Goal: Book appointment/travel/reservation

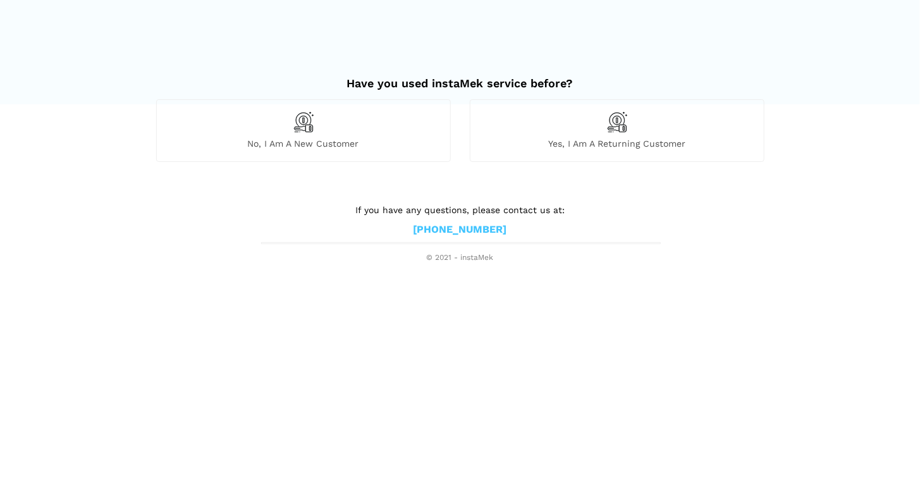
click at [323, 129] on div "No, I am a new customer" at bounding box center [303, 130] width 295 height 62
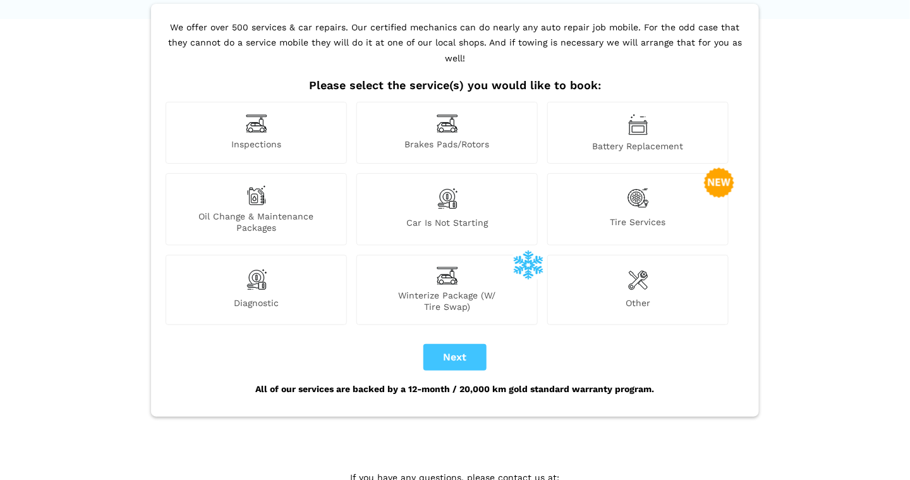
scroll to position [118, 0]
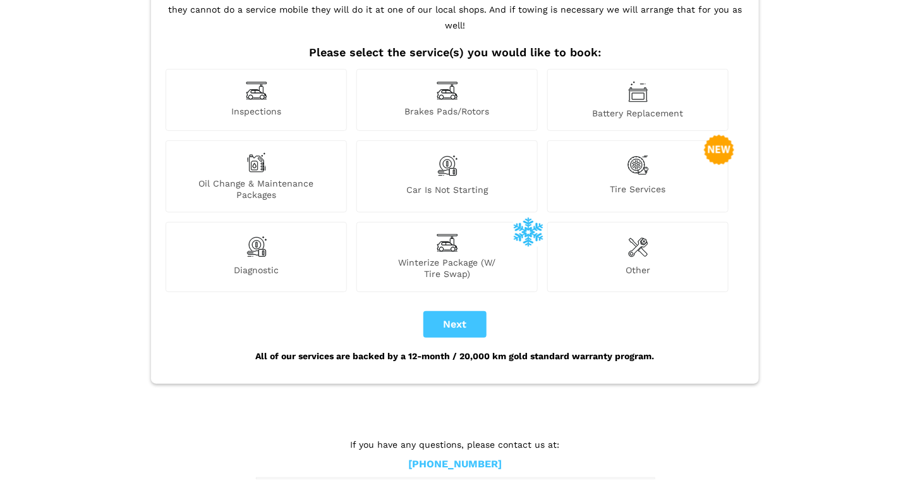
click at [413, 87] on div "Brakes Pads/Rotors" at bounding box center [447, 100] width 181 height 62
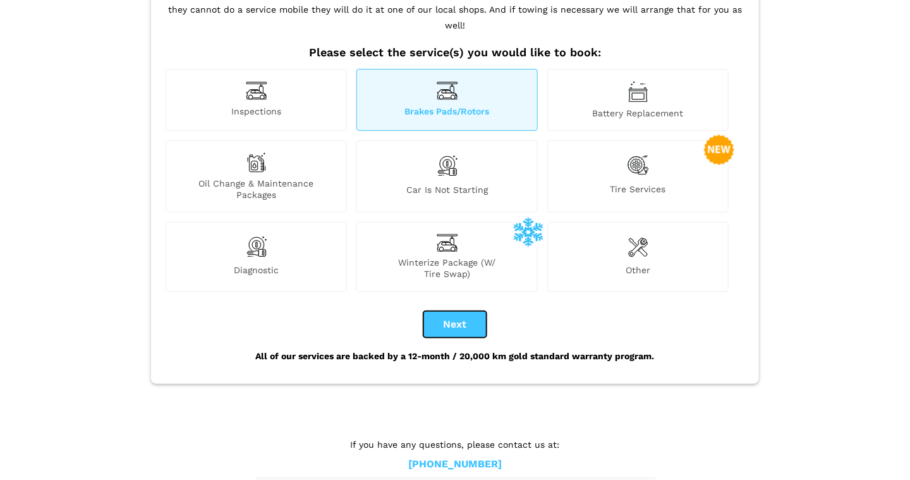
click at [449, 311] on button "Next" at bounding box center [455, 324] width 63 height 27
checkbox input "true"
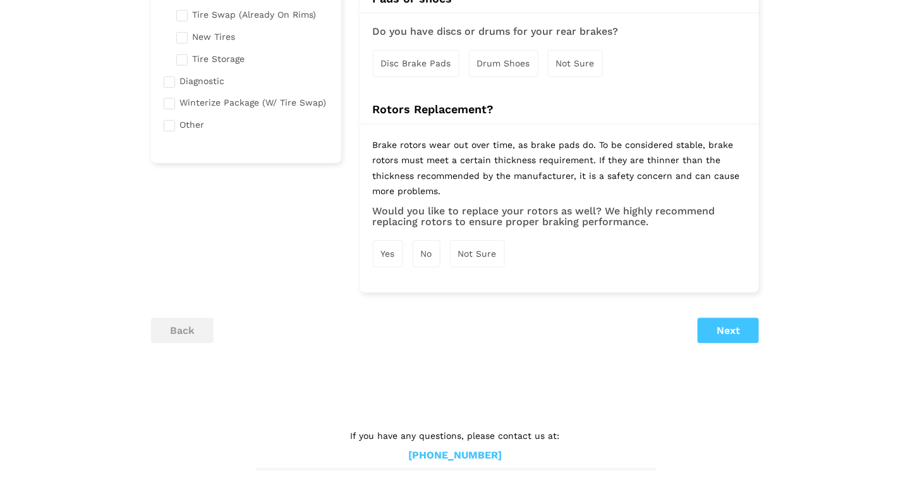
scroll to position [338, 0]
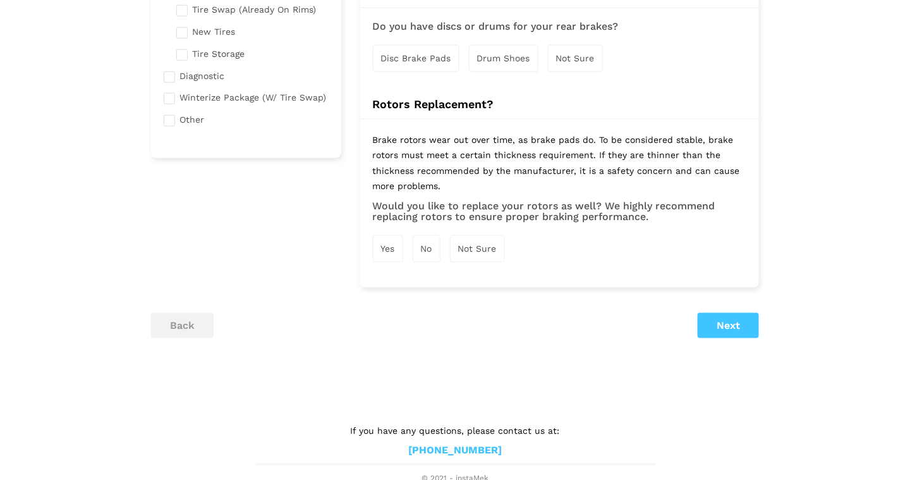
click at [714, 336] on div "Selected Service(s) 1 Inspections Brakes Pads/Rotors Tire Service" at bounding box center [455, 61] width 627 height 618
click at [712, 327] on button "Next" at bounding box center [728, 325] width 61 height 25
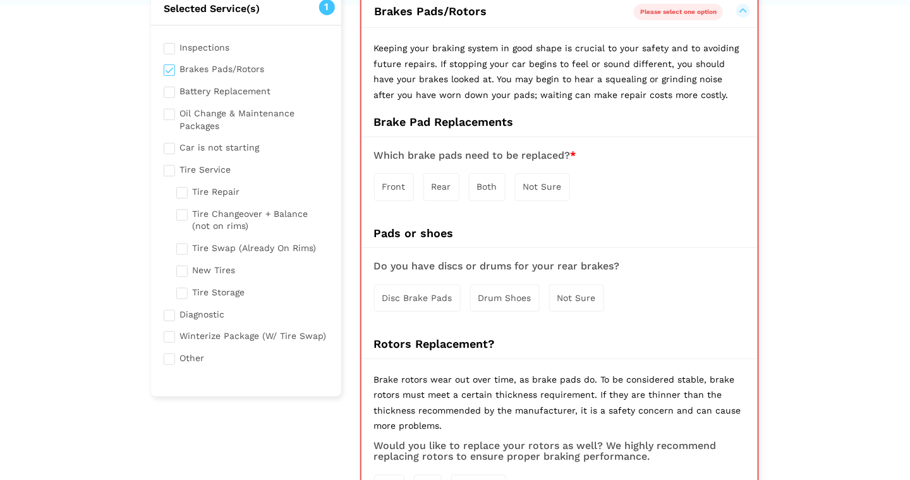
scroll to position [88, 0]
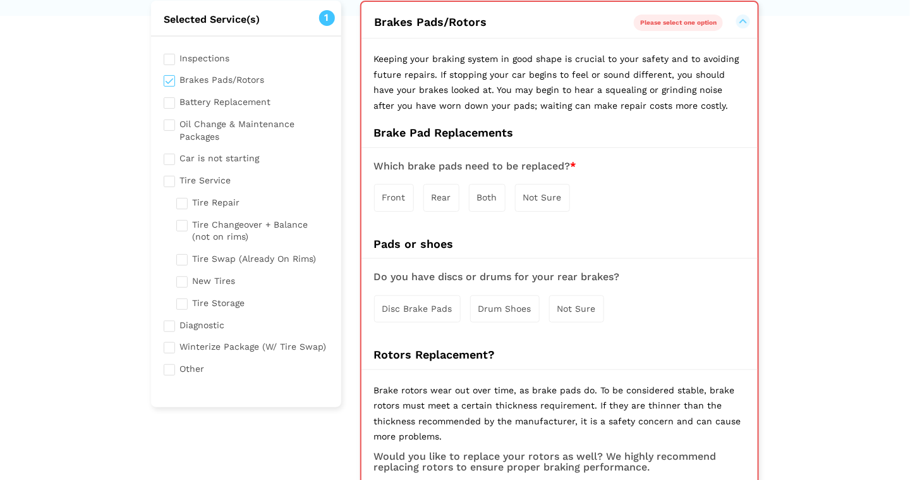
click at [446, 250] on div "Pads or shoes Do you have discs or drums for your rear brakes? Disc Brake Pads" at bounding box center [560, 292] width 396 height 111
click at [473, 204] on div "Both" at bounding box center [487, 197] width 37 height 27
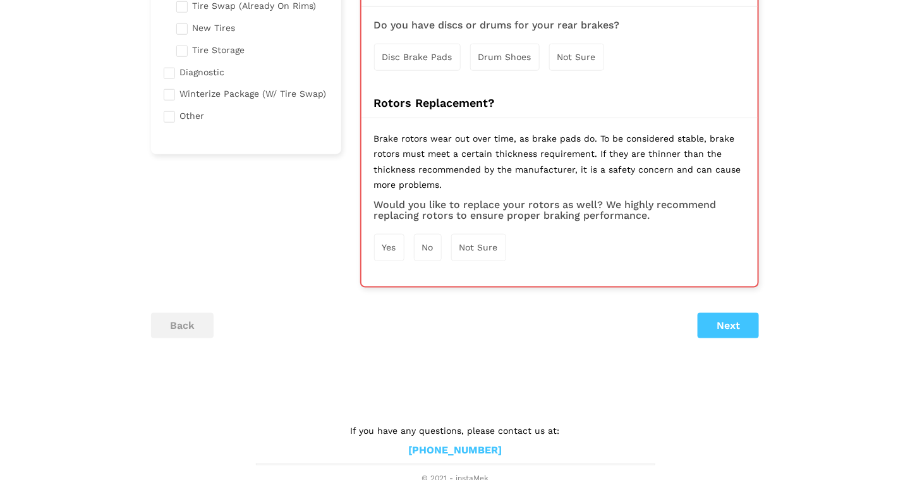
click at [565, 64] on div "Not Sure" at bounding box center [576, 57] width 55 height 27
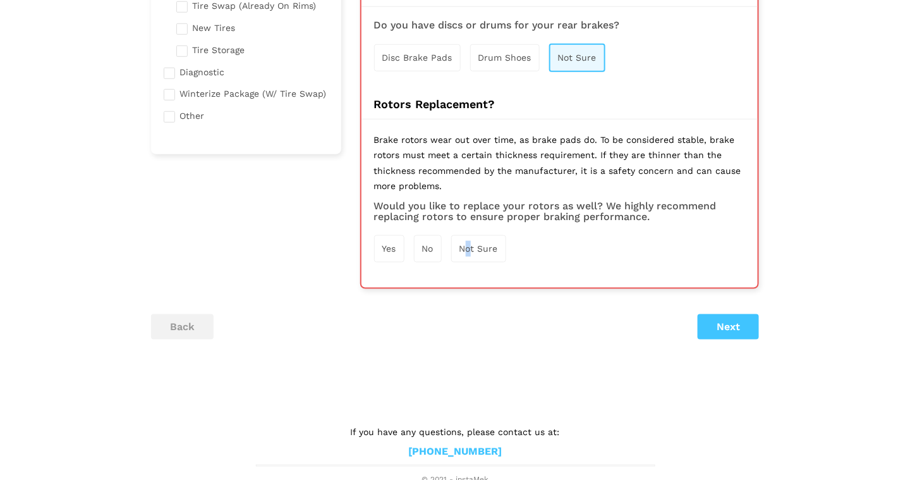
click at [469, 255] on div "Not Sure" at bounding box center [478, 248] width 55 height 27
click at [729, 335] on button "Next" at bounding box center [728, 327] width 61 height 25
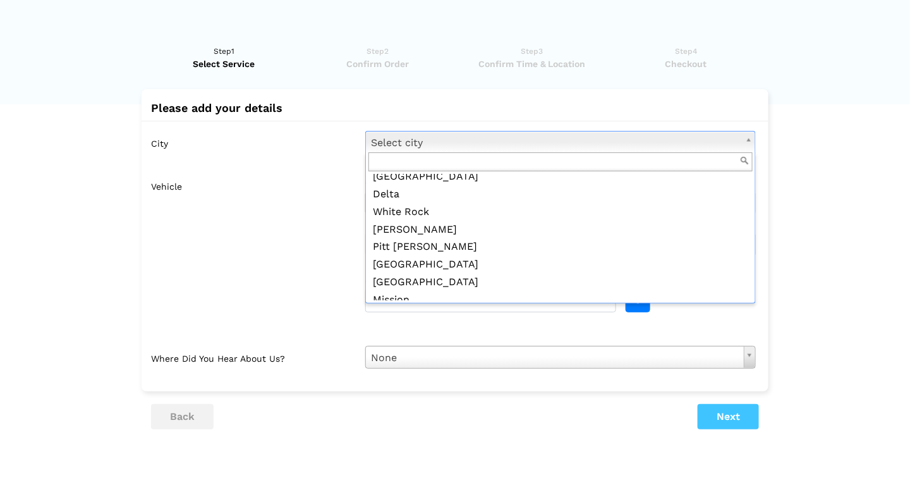
scroll to position [453, 0]
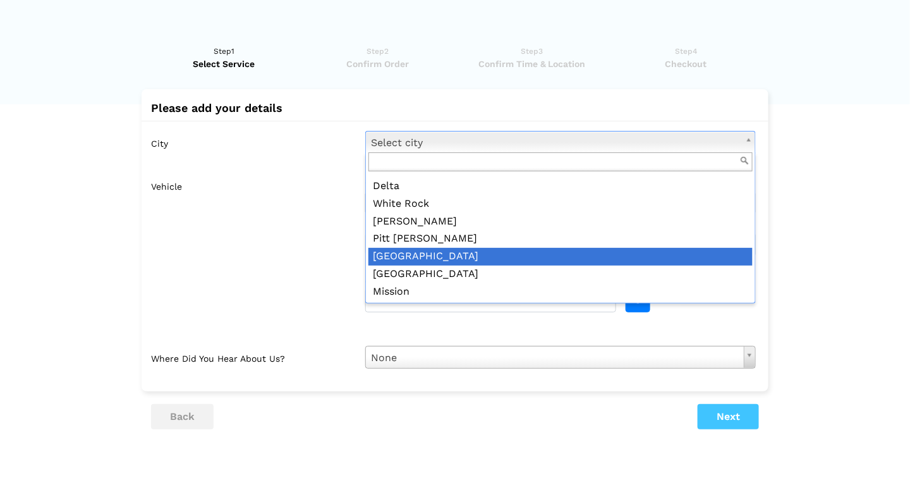
type input "j"
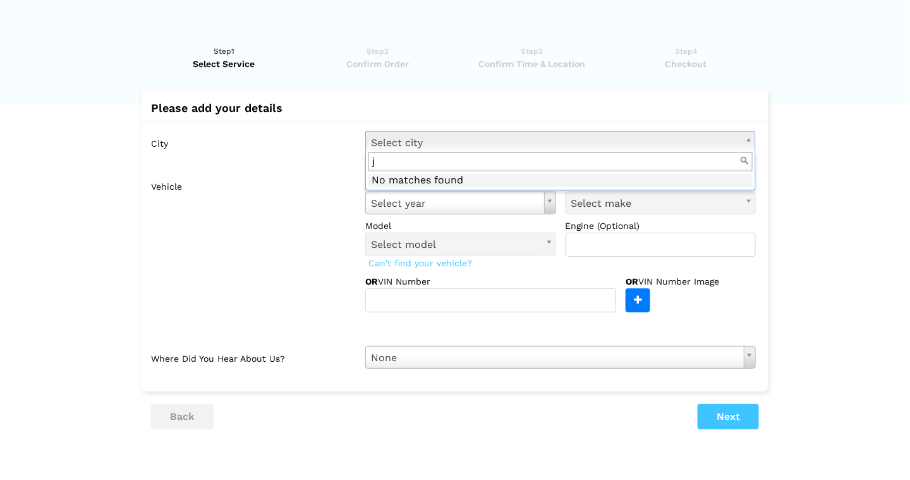
scroll to position [0, 0]
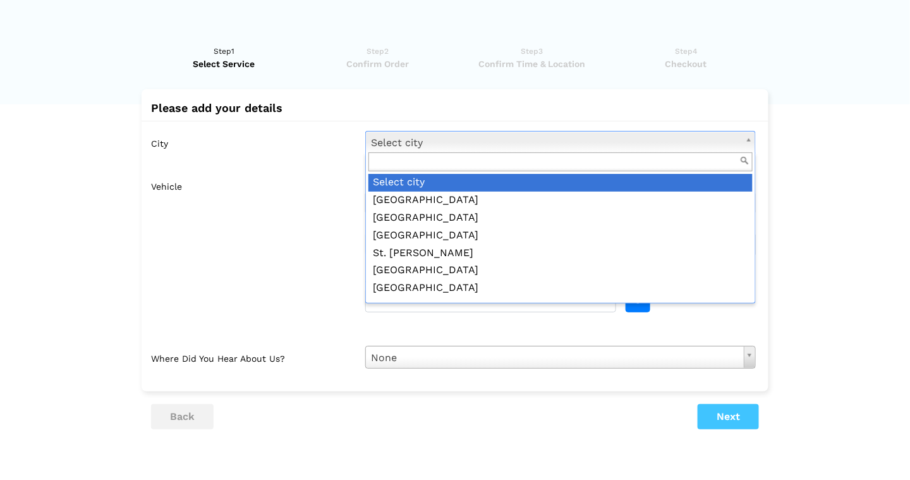
type input "j"
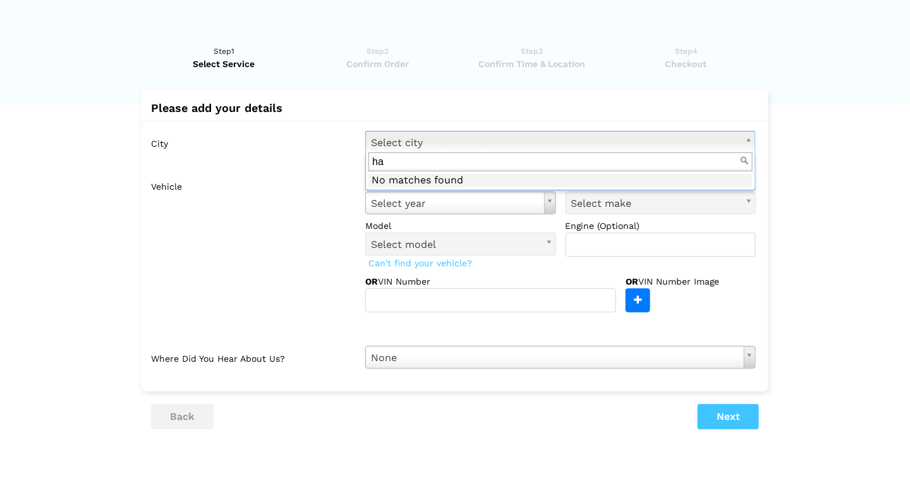
type input "h"
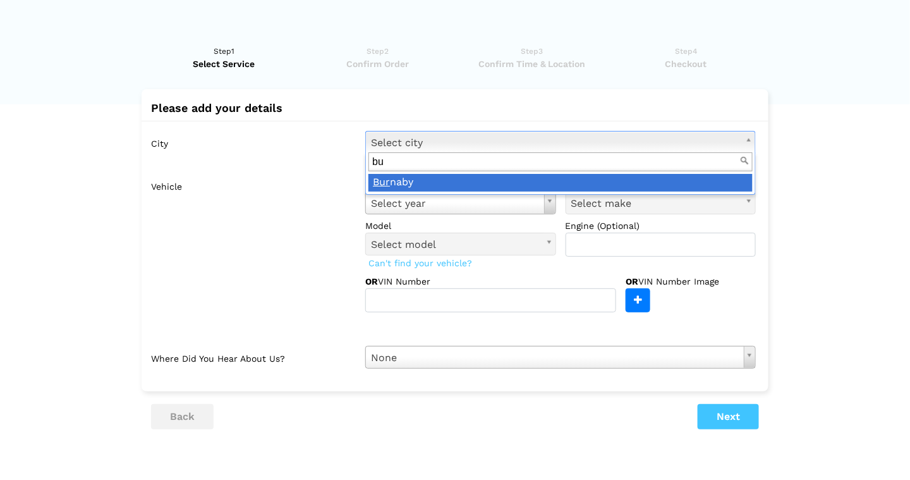
type input "b"
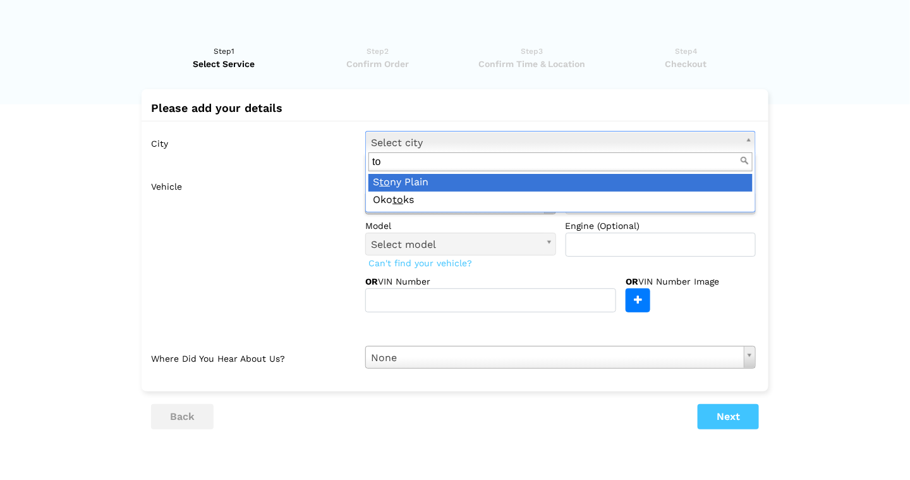
type input "t"
